Goal: Find specific page/section: Find specific page/section

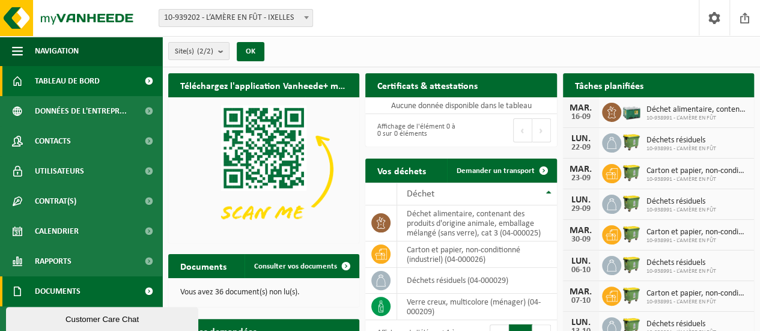
click at [73, 291] on span "Documents" at bounding box center [58, 291] width 46 height 30
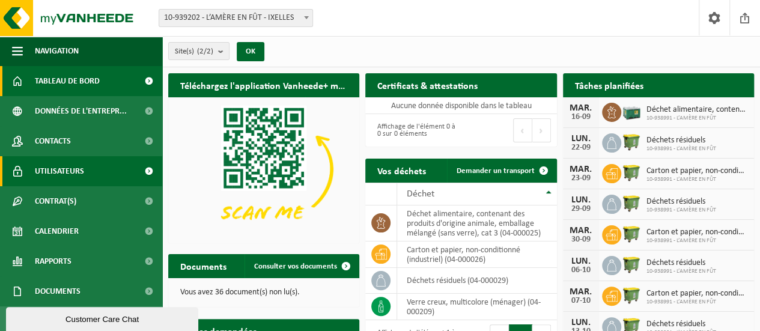
scroll to position [90, 0]
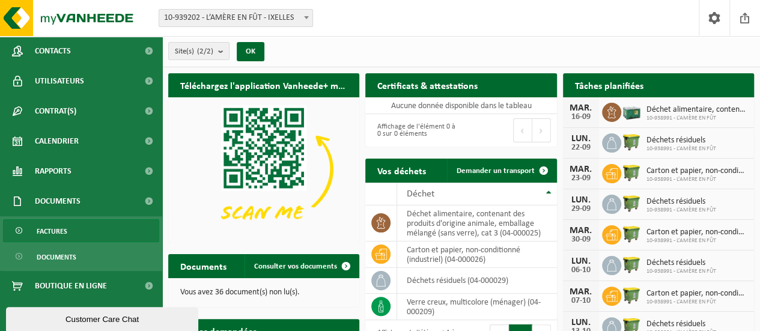
click at [49, 234] on span "Factures" at bounding box center [52, 231] width 31 height 23
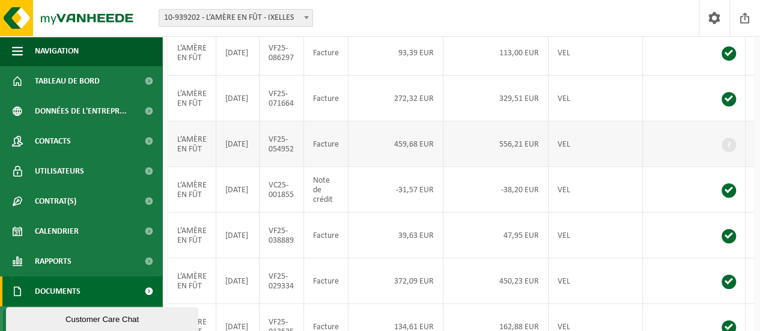
scroll to position [300, 0]
